Goal: Navigation & Orientation: Find specific page/section

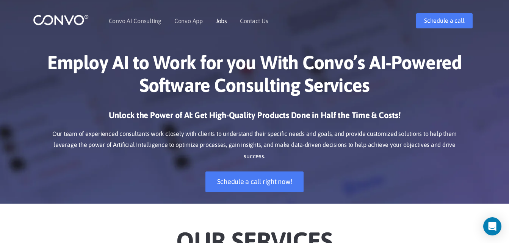
click at [224, 20] on link "Jobs" at bounding box center [221, 21] width 11 height 6
